Goal: Information Seeking & Learning: Learn about a topic

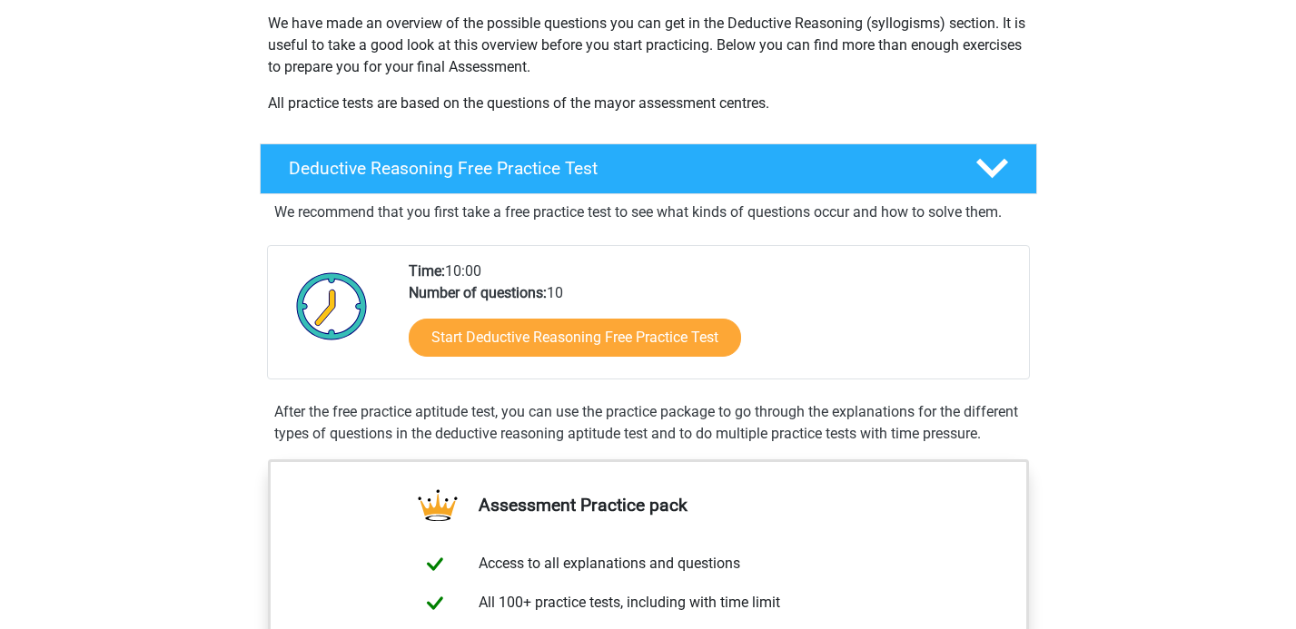
scroll to position [299, 0]
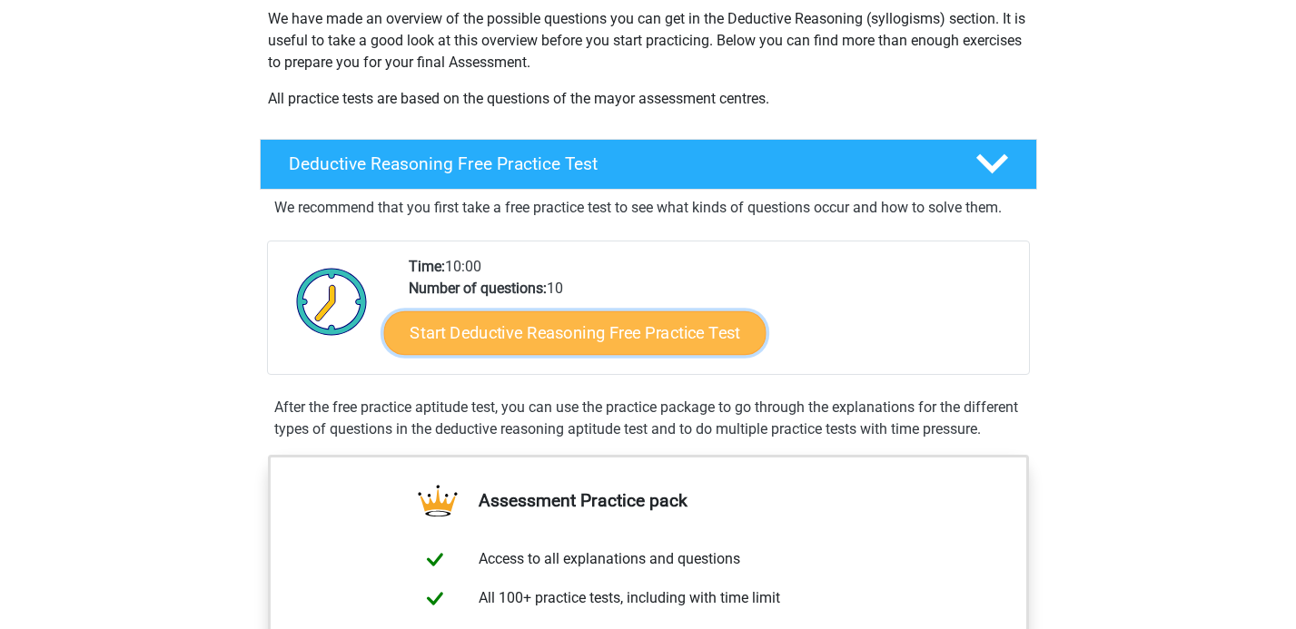
click at [467, 329] on link "Start Deductive Reasoning Free Practice Test" at bounding box center [574, 333] width 382 height 44
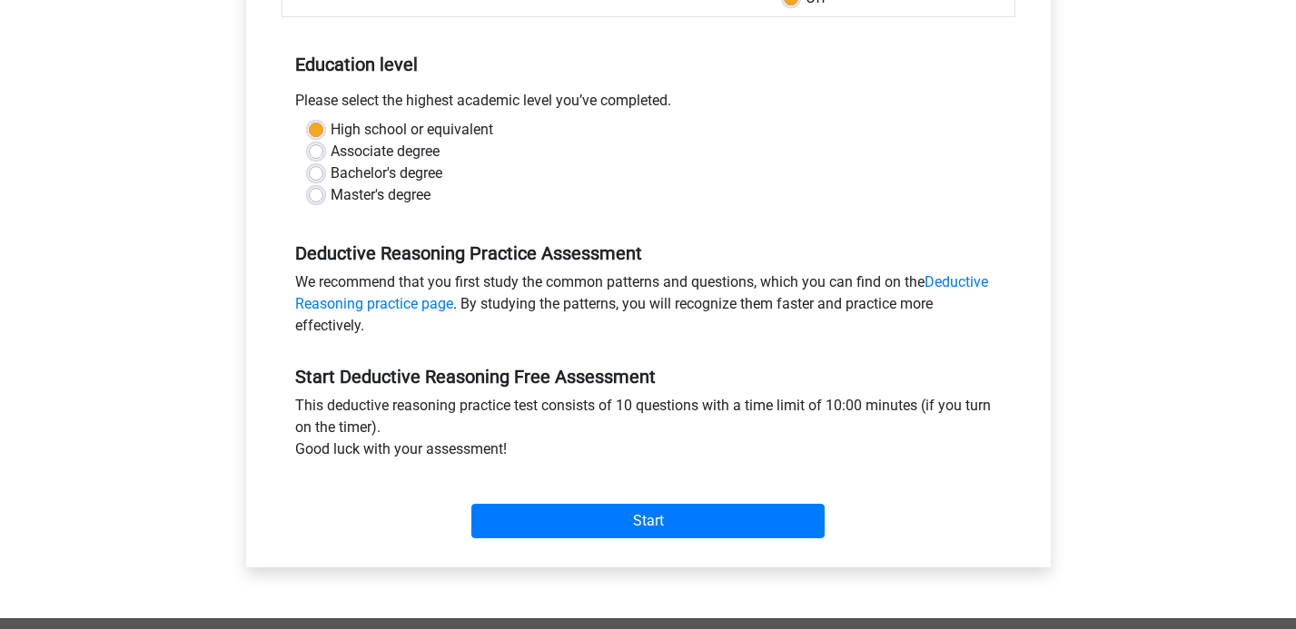
scroll to position [397, 0]
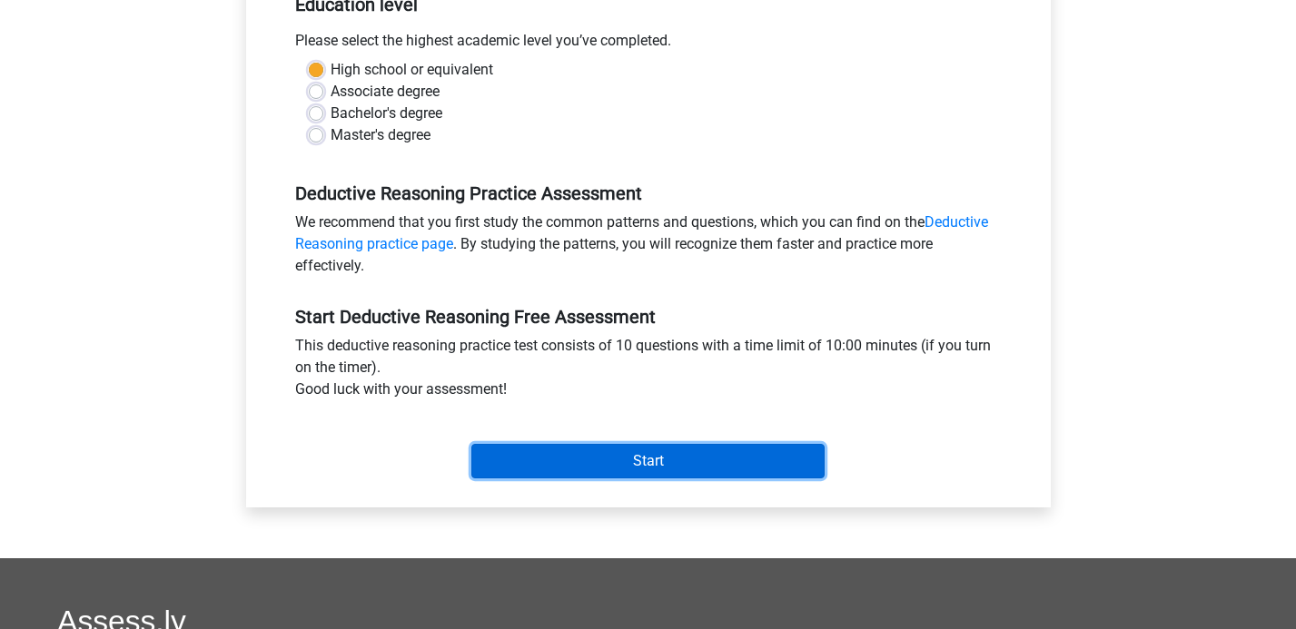
click at [679, 462] on input "Start" at bounding box center [647, 461] width 353 height 35
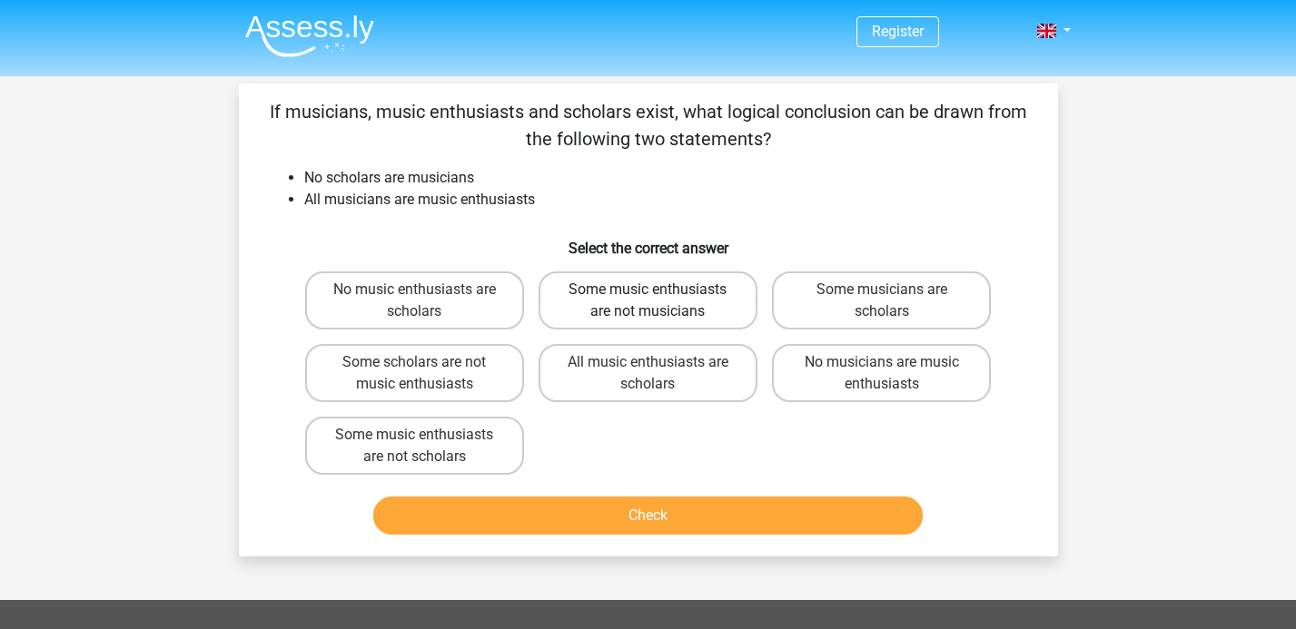
click at [591, 304] on label "Some music enthusiasts are not musicians" at bounding box center [648, 301] width 219 height 58
click at [648, 302] on input "Some music enthusiasts are not musicians" at bounding box center [654, 296] width 12 height 12
radio input "true"
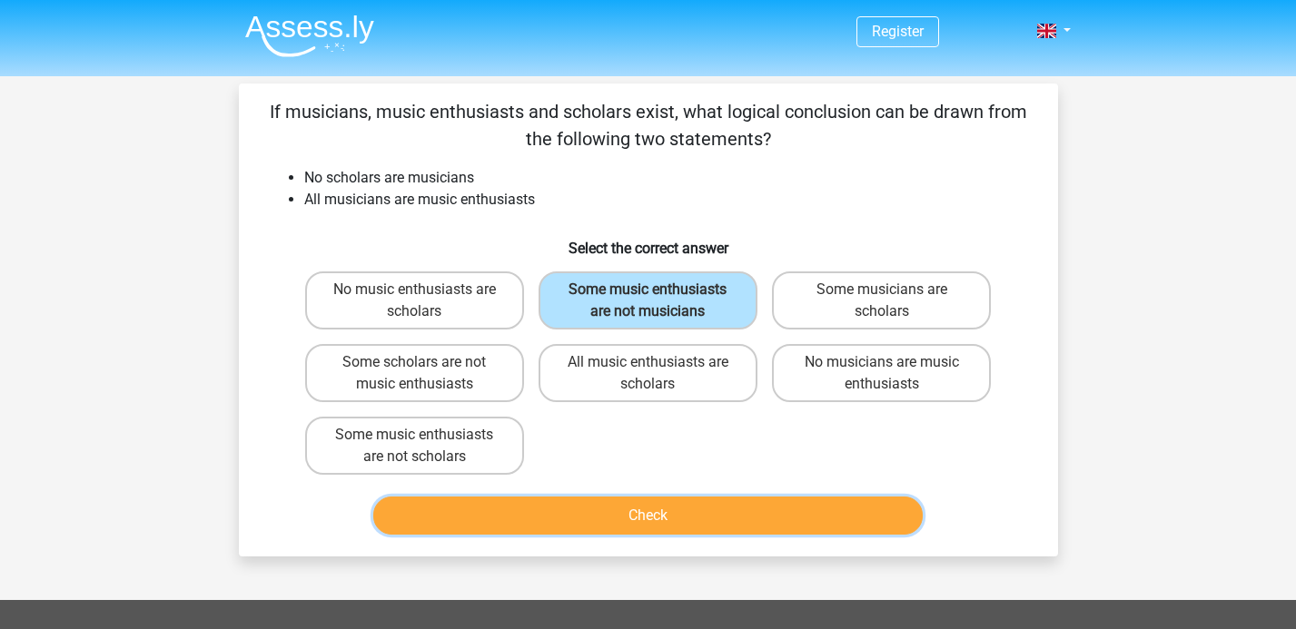
click at [630, 527] on button "Check" at bounding box center [648, 516] width 550 height 38
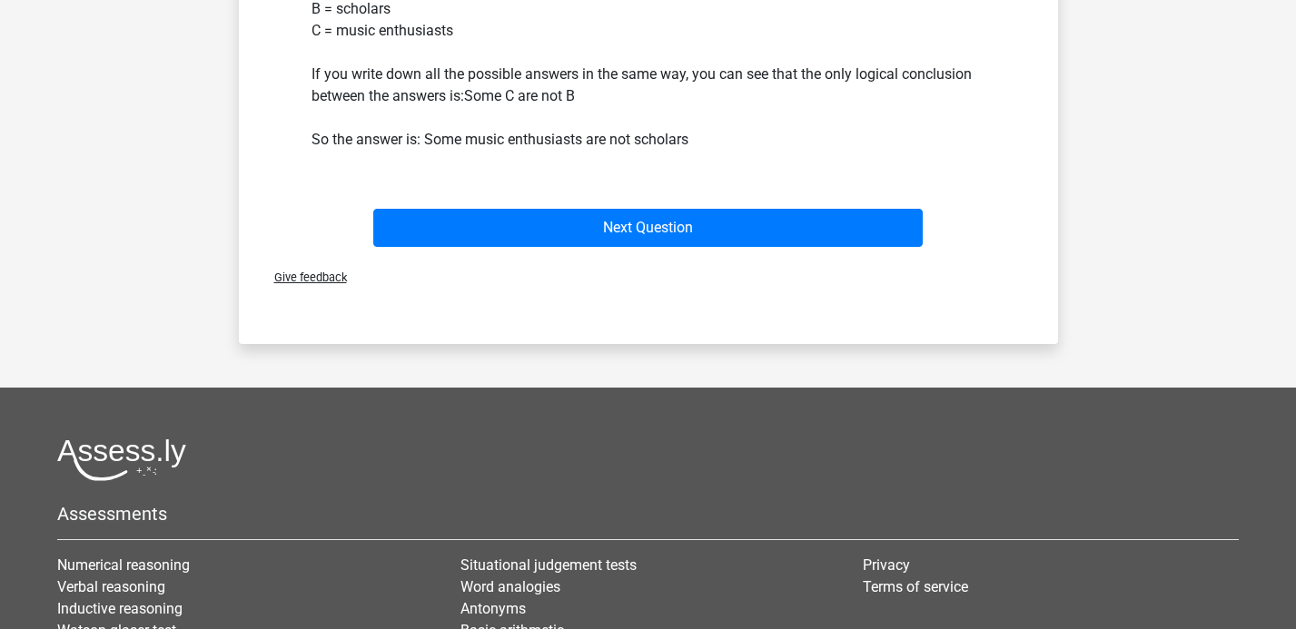
scroll to position [707, 0]
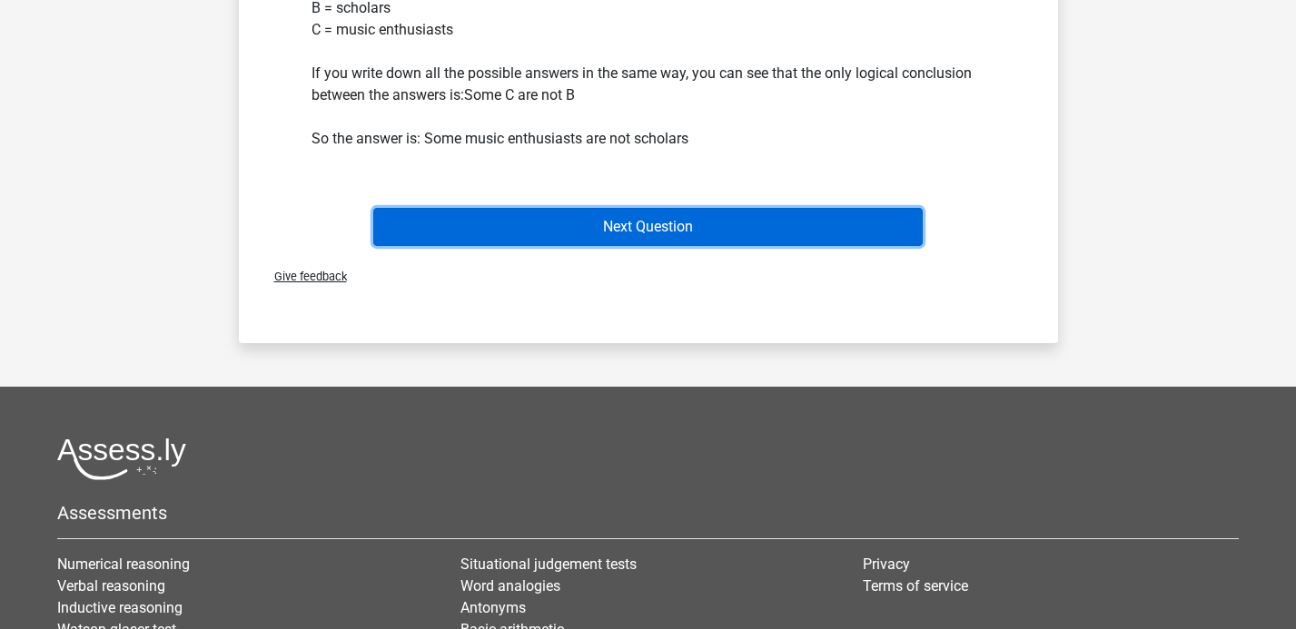
click at [644, 213] on button "Next Question" at bounding box center [648, 227] width 550 height 38
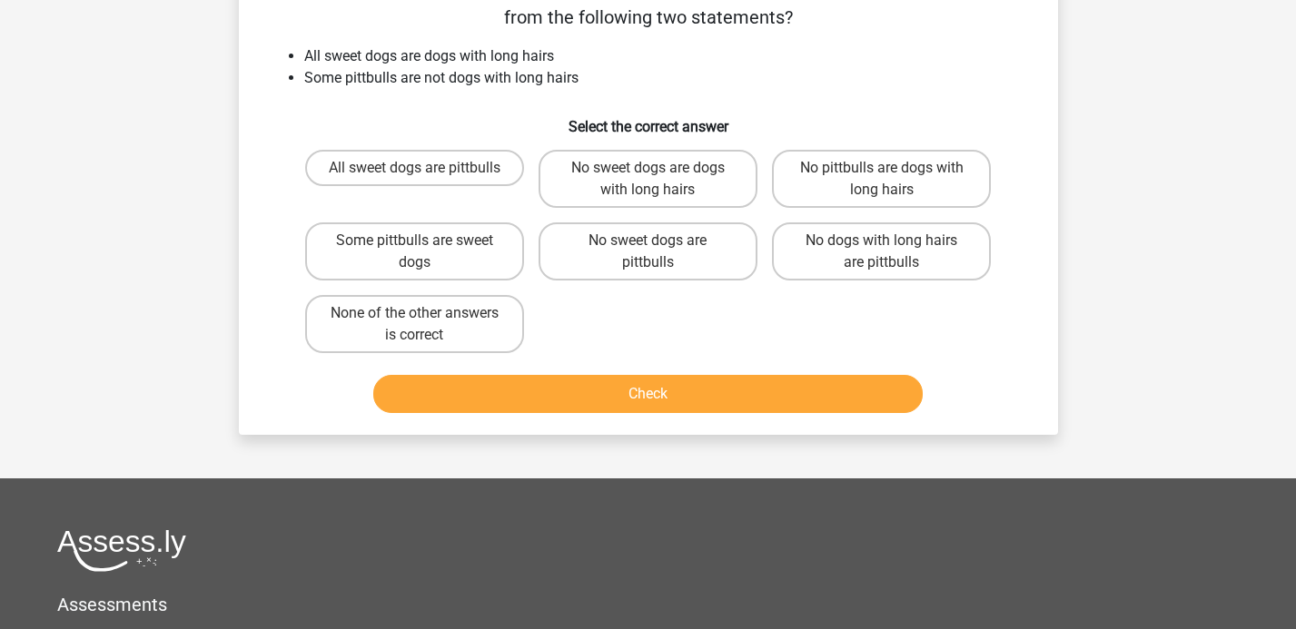
scroll to position [84, 0]
